Goal: Transaction & Acquisition: Purchase product/service

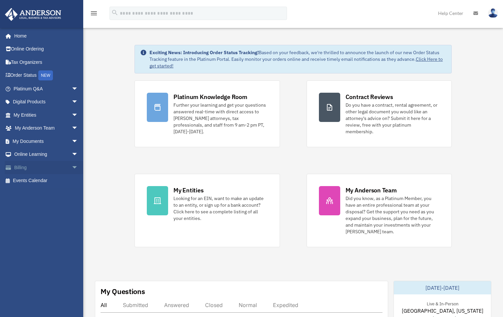
click at [72, 167] on span "arrow_drop_down" at bounding box center [78, 168] width 13 height 14
click at [53, 181] on link "$ Open Invoices" at bounding box center [48, 181] width 79 height 14
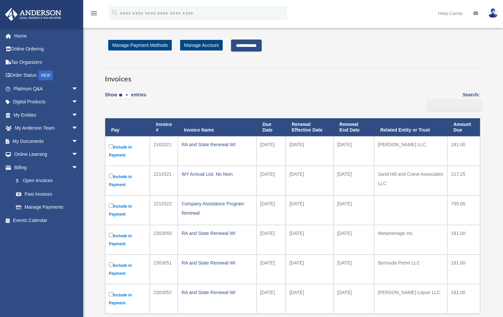
click at [258, 47] on input "**********" at bounding box center [246, 46] width 31 height 12
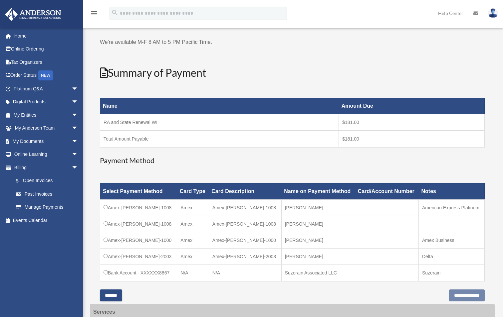
scroll to position [133, 0]
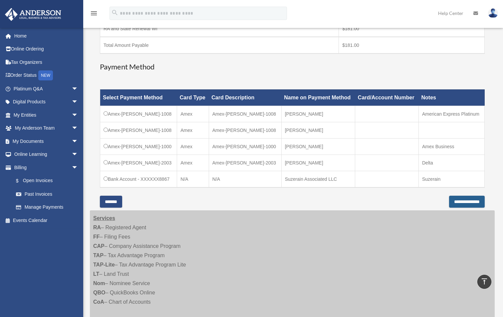
click at [458, 200] on input "**********" at bounding box center [467, 202] width 36 height 12
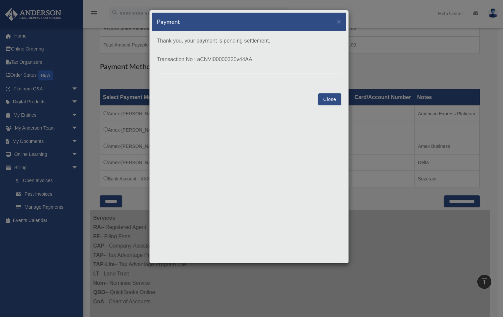
click at [333, 102] on button "Close" at bounding box center [329, 99] width 23 height 12
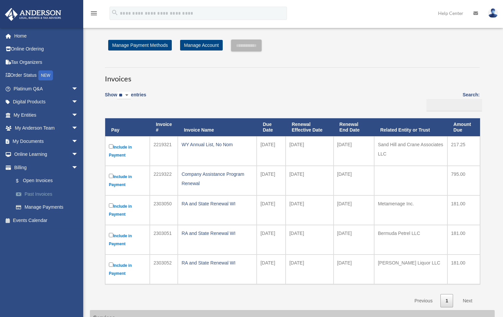
click at [36, 193] on link "Past Invoices" at bounding box center [48, 194] width 79 height 13
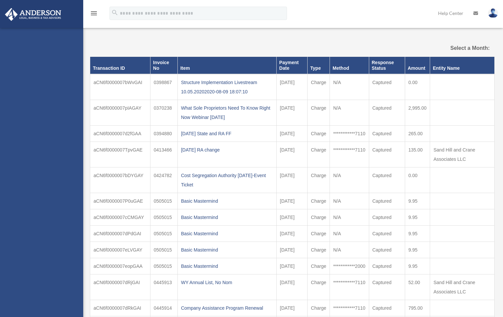
select select
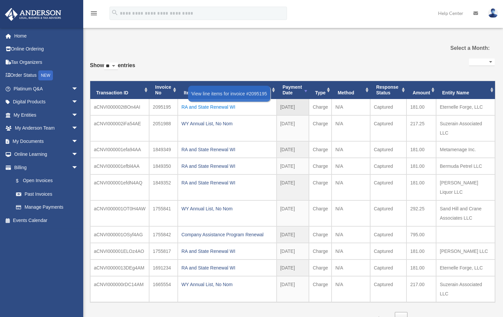
click at [223, 106] on div "RA and State Renewal WI" at bounding box center [226, 106] width 91 height 9
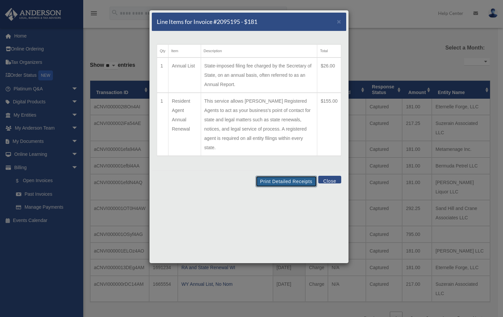
click at [278, 176] on button "Print Detailed Receipts" at bounding box center [286, 181] width 61 height 11
click at [329, 176] on button "Close" at bounding box center [329, 180] width 23 height 8
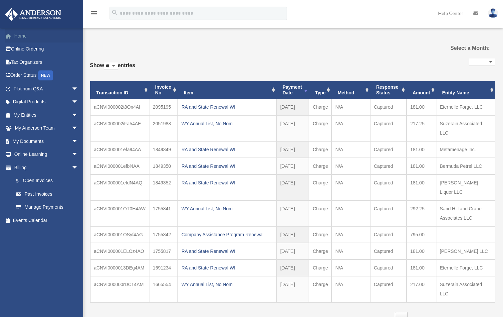
click at [17, 38] on link "Home" at bounding box center [47, 35] width 84 height 13
